Goal: Task Accomplishment & Management: Complete application form

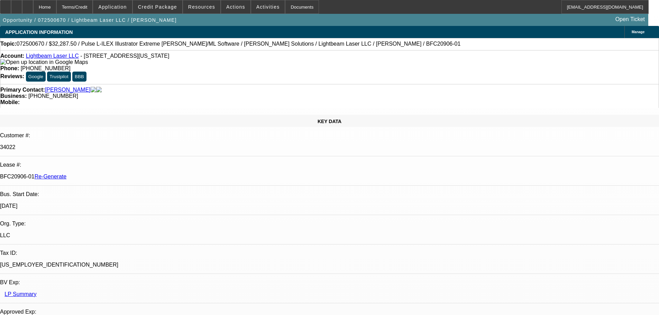
select select "4"
select select "0.1"
select select "2"
select select "0"
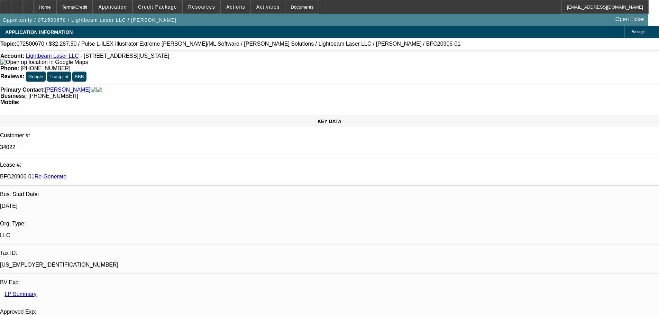
select select "6"
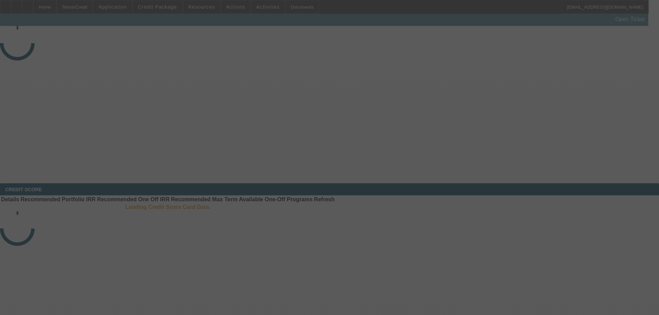
select select "4"
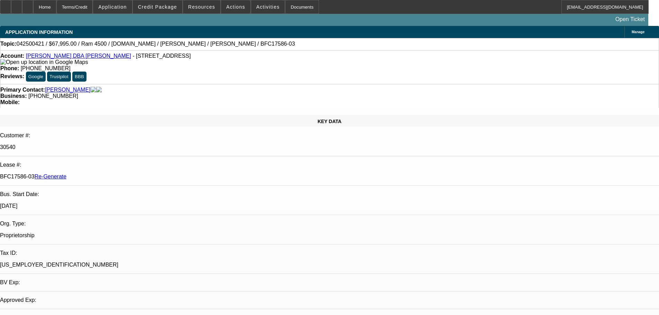
select select "0"
select select "1"
select select "3"
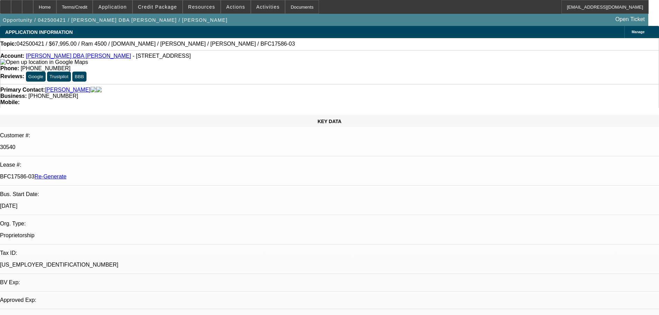
select select "6"
click at [511, 106] on span "Reply All" at bounding box center [515, 104] width 19 height 5
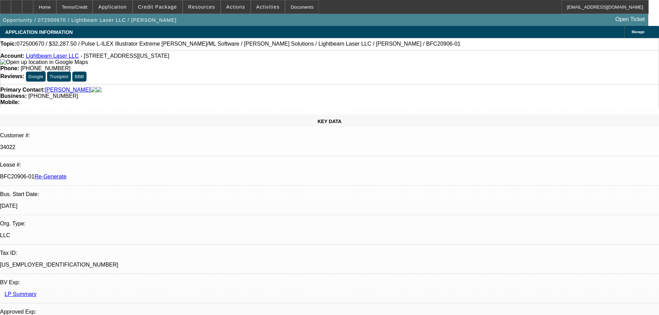
select select "4"
select select "0.1"
select select "2"
select select "0"
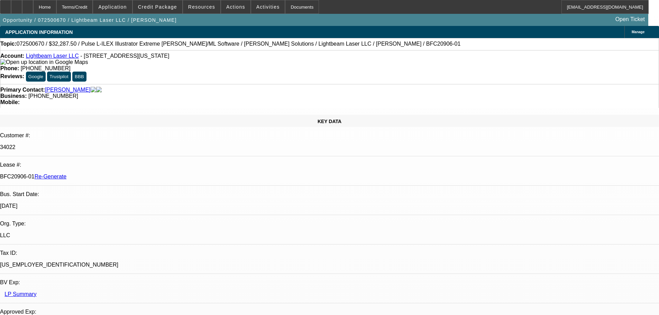
select select "6"
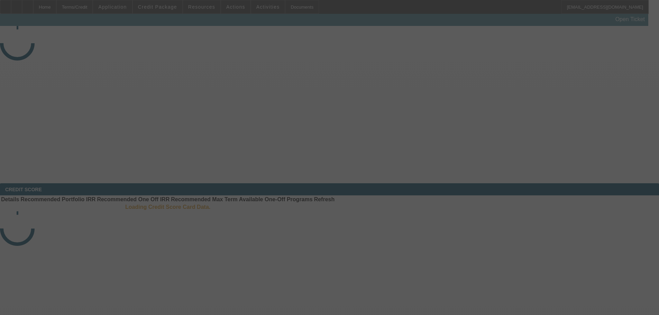
select select "4"
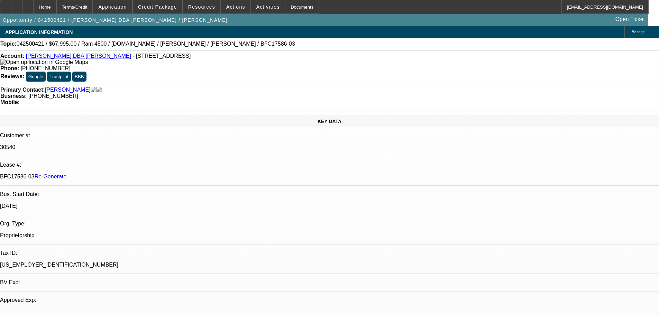
select select "0"
select select "3"
select select "0"
select select "6"
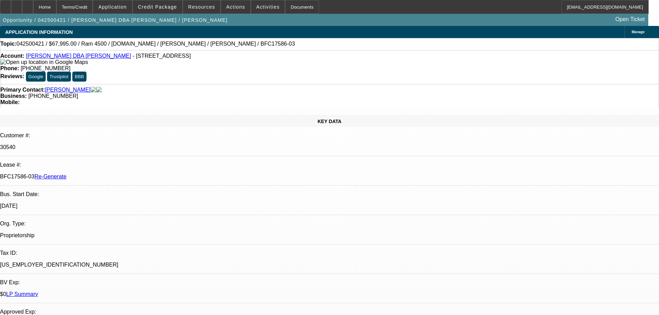
click at [83, 56] on link "[PERSON_NAME] DBA [PERSON_NAME]" at bounding box center [78, 56] width 105 height 6
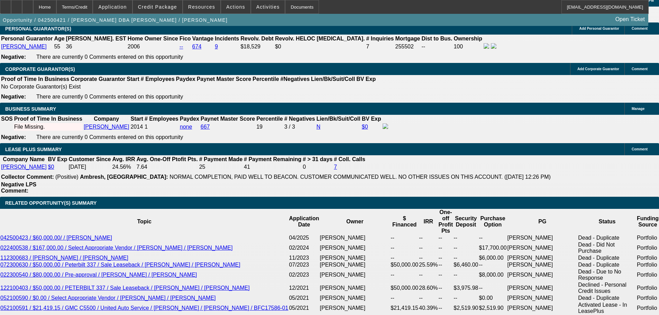
scroll to position [1176, 0]
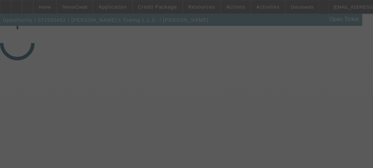
select select "4"
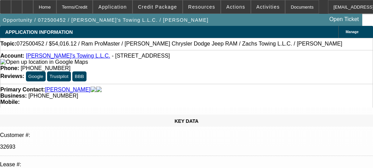
select select "0"
select select "3"
select select "0"
select select "6"
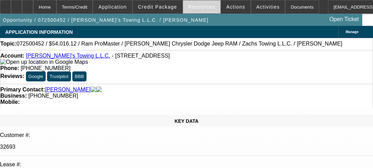
click at [198, 8] on span "Resources" at bounding box center [201, 7] width 27 height 6
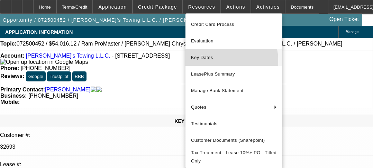
click at [206, 62] on span "Key Dates" at bounding box center [234, 58] width 86 height 8
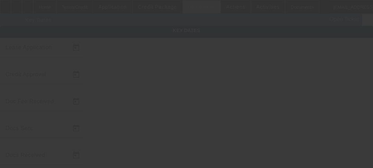
type input "7/21/2025"
type input "8/8/2025"
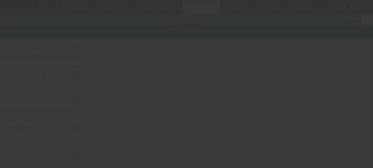
type input "8/11/2025"
type input "8/15/2025"
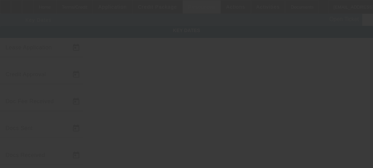
type input "9/15/2025"
type input "8/15/2025"
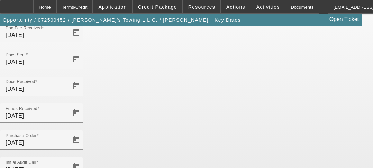
scroll to position [96, 0]
